Goal: Navigation & Orientation: Find specific page/section

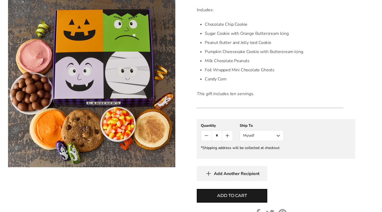
scroll to position [208, 0]
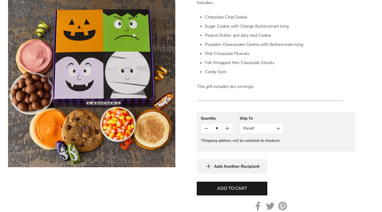
drag, startPoint x: 384, startPoint y: 94, endPoint x: 374, endPoint y: 50, distance: 45.0
click at [374, 50] on div "[PERSON_NAME] Monster Mash-Up Bakery Gift Box - Cookies and Snacks SKU: 3106 $2…" at bounding box center [282, 51] width 199 height 373
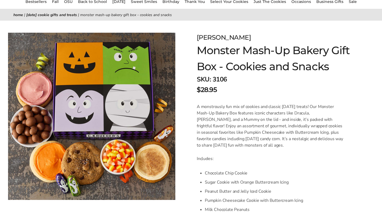
scroll to position [50, 0]
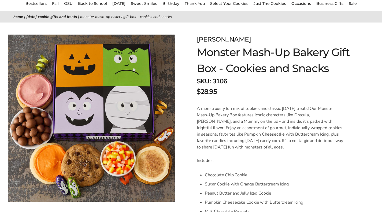
click at [16, 18] on link "Home" at bounding box center [18, 16] width 10 height 5
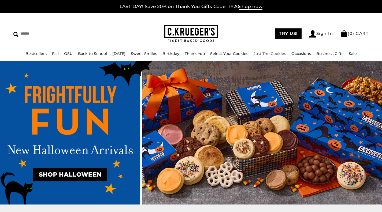
click at [259, 53] on link "Just The Cookies" at bounding box center [270, 53] width 32 height 5
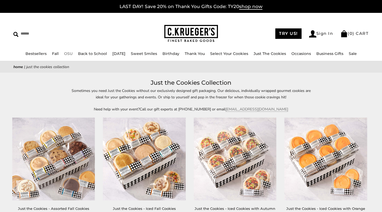
click at [67, 53] on link "OSU" at bounding box center [68, 53] width 9 height 5
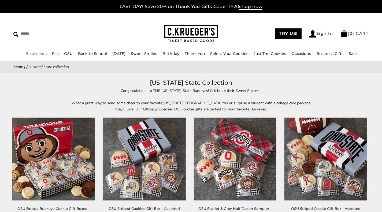
click at [31, 55] on link "Bestsellers" at bounding box center [35, 53] width 21 height 5
